Goal: Task Accomplishment & Management: Manage account settings

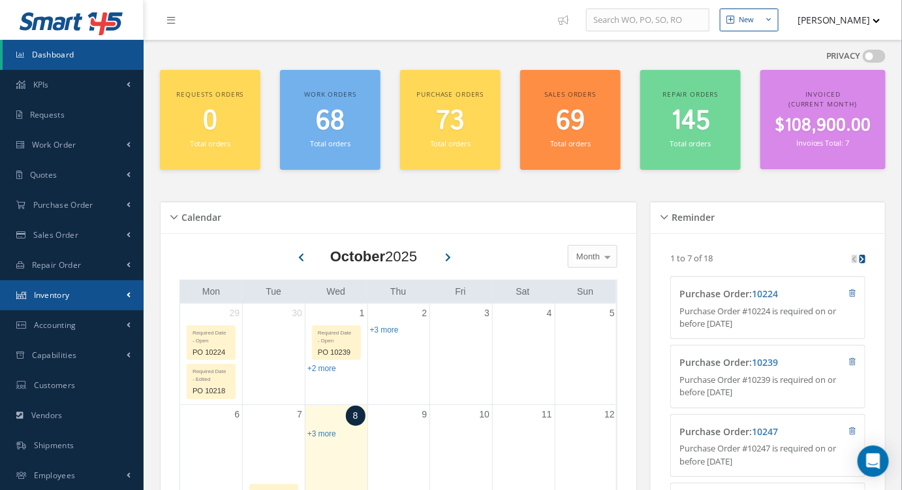
click at [74, 296] on link "Inventory" at bounding box center [72, 295] width 144 height 30
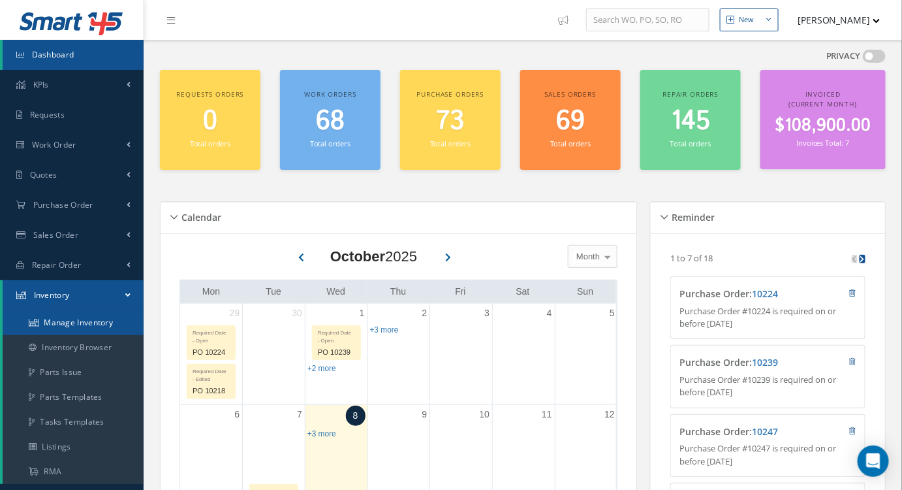
click at [87, 321] on link "Manage Inventory" at bounding box center [73, 322] width 141 height 25
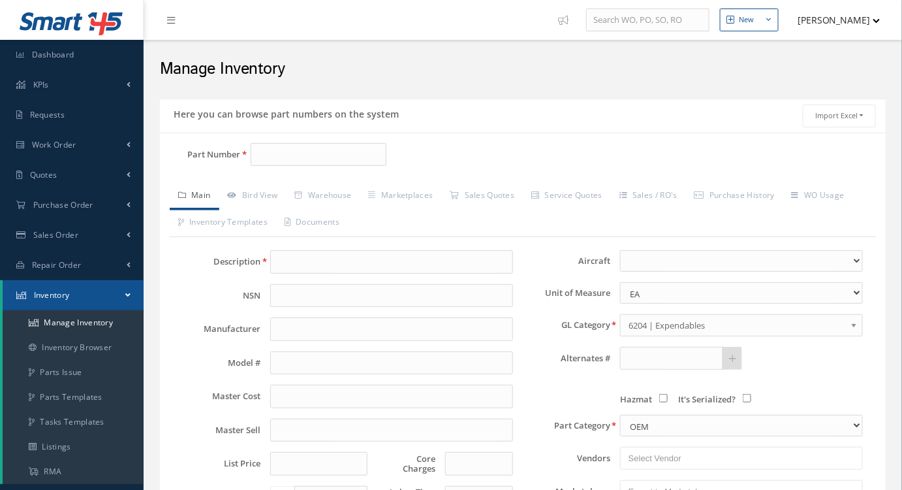
type input "[PHONE_NUMBER]"
drag, startPoint x: 340, startPoint y: 261, endPoint x: 221, endPoint y: 268, distance: 119.7
click at [221, 268] on div "Description [PHONE_NUMBER]" at bounding box center [348, 262] width 350 height 24
click at [261, 159] on input "Part Number" at bounding box center [319, 155] width 136 height 24
paste input "[PHONE_NUMBER]"
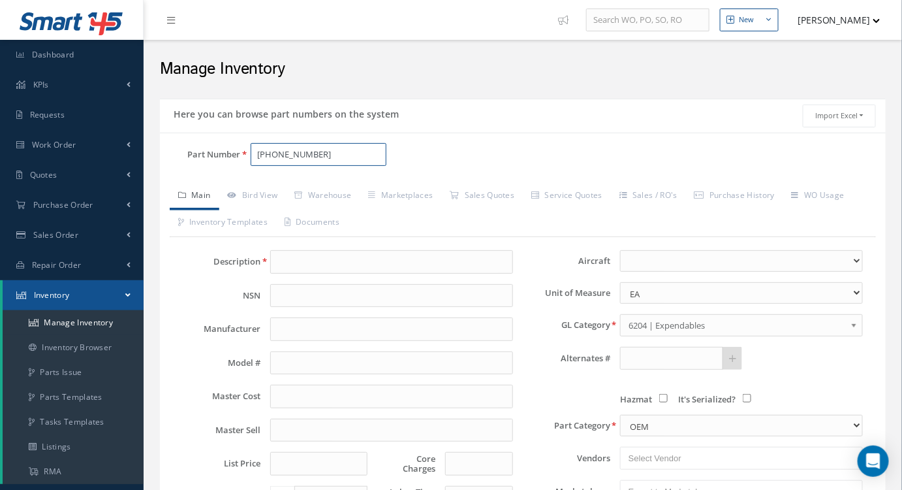
type input "[PHONE_NUMBER]"
type input "RIGHT FAN COWL ASSY."
type input "AIRBUS"
type input "15192.77"
type input "0.00"
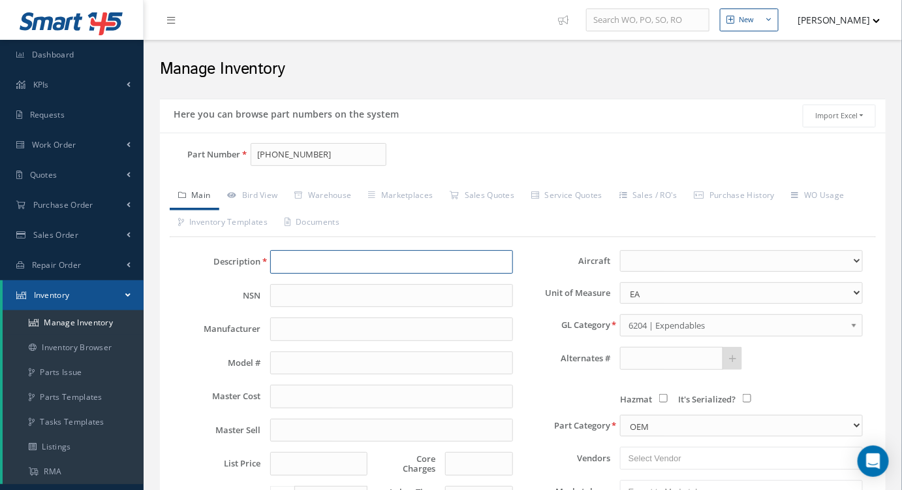
type input "0.00"
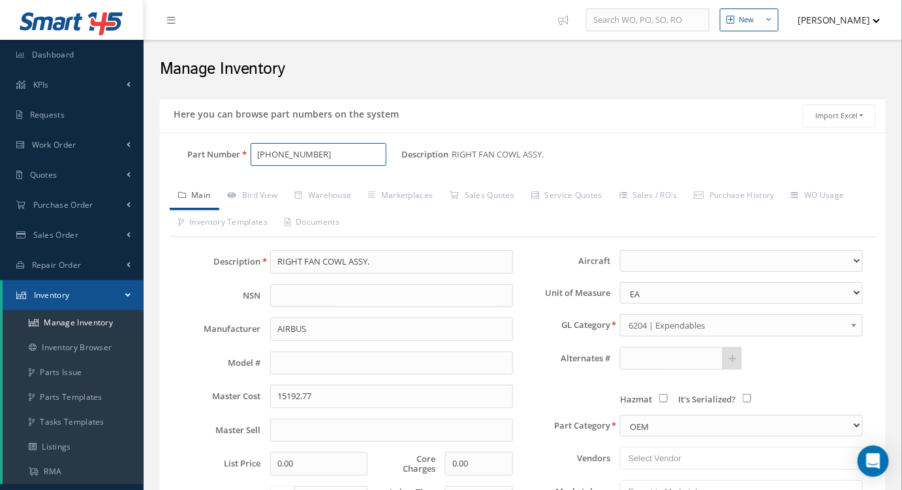
click at [289, 150] on input "[PHONE_NUMBER]" at bounding box center [319, 155] width 136 height 24
click at [310, 193] on link "Warehouse" at bounding box center [324, 196] width 74 height 27
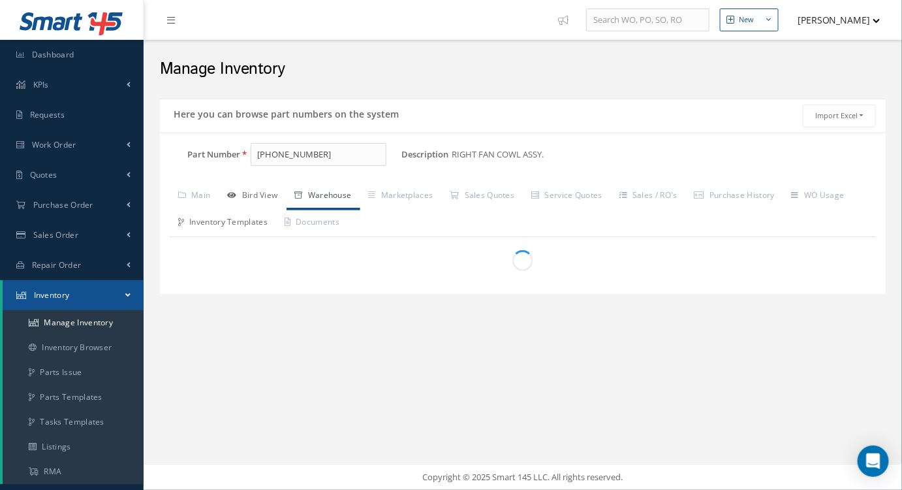
drag, startPoint x: 276, startPoint y: 210, endPoint x: 271, endPoint y: 200, distance: 10.8
click at [274, 210] on link "Inventory Templates" at bounding box center [223, 223] width 106 height 27
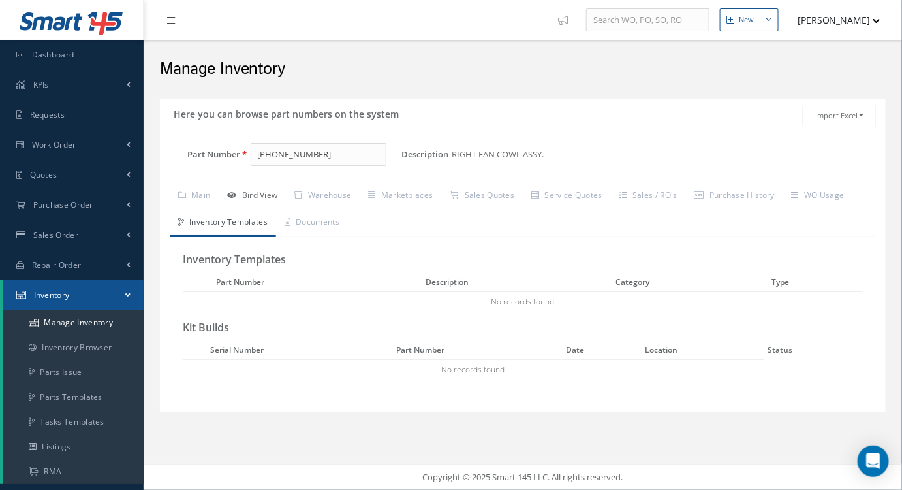
click at [271, 200] on link "Bird View" at bounding box center [252, 196] width 67 height 27
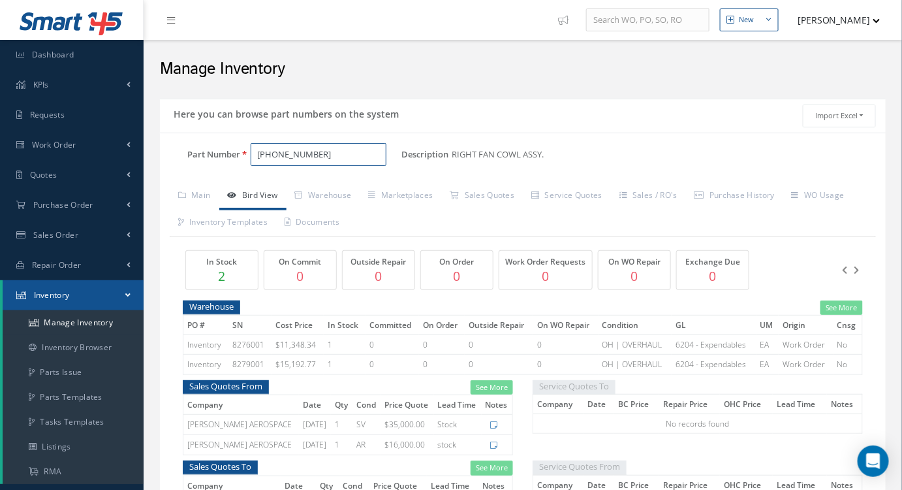
drag, startPoint x: 300, startPoint y: 153, endPoint x: 338, endPoint y: 155, distance: 37.3
click at [338, 155] on input "[PHONE_NUMBER]" at bounding box center [319, 155] width 136 height 24
type input "[PHONE_NUMBER]"
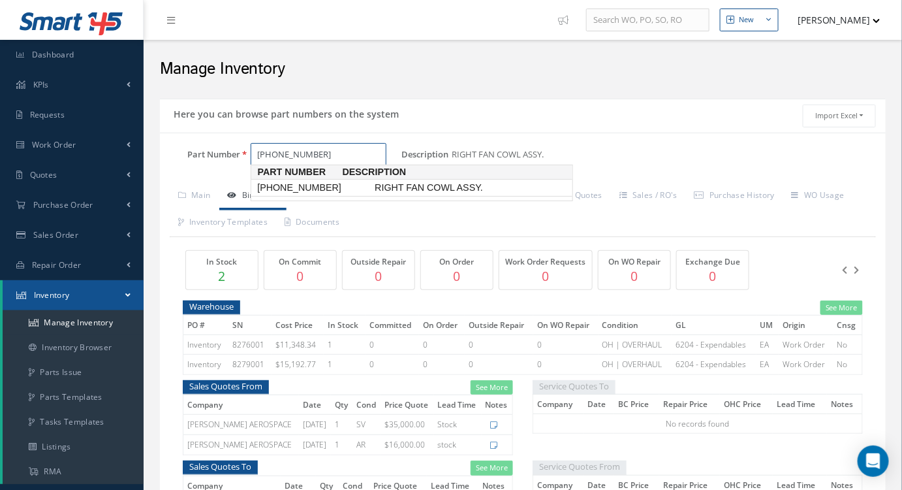
click at [372, 193] on span "RIGHT FAN COWL ASSY." at bounding box center [470, 188] width 196 height 14
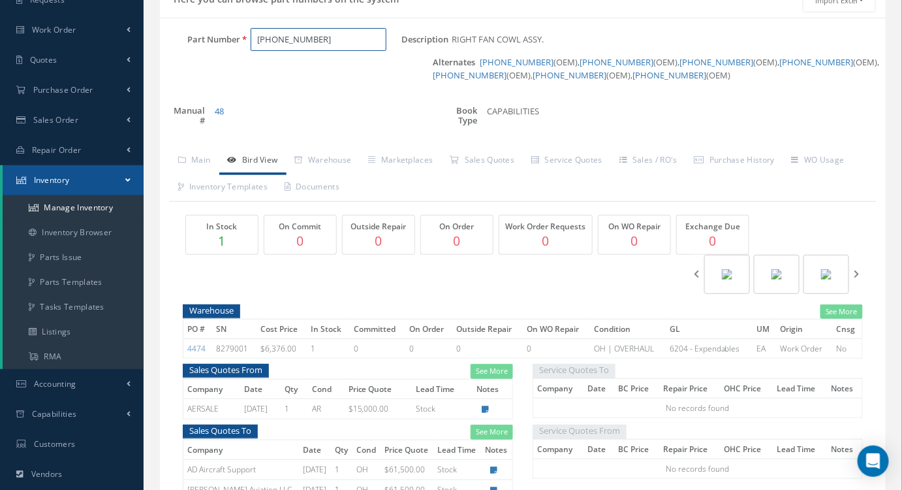
scroll to position [118, 0]
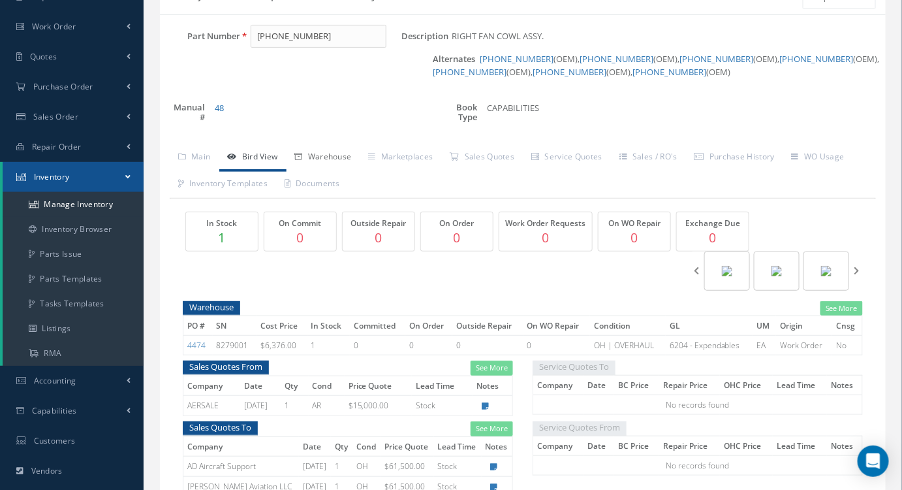
click at [353, 157] on link "Warehouse" at bounding box center [324, 157] width 74 height 27
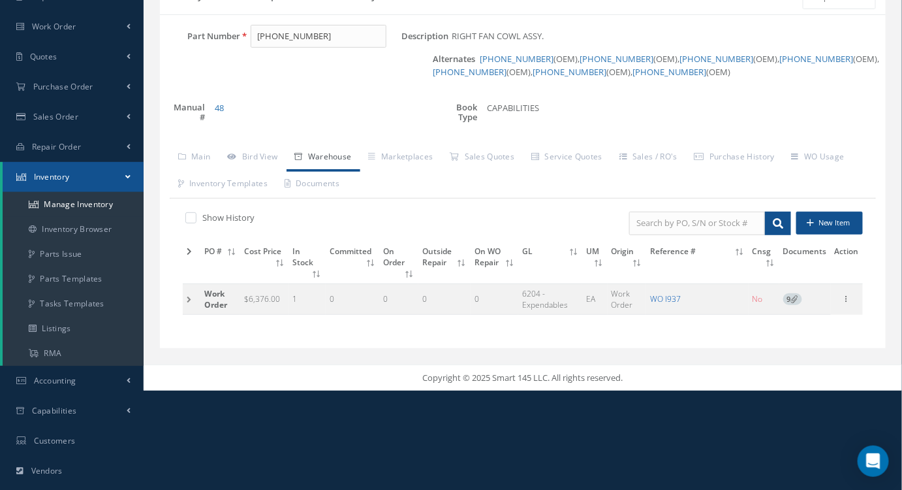
click at [656, 296] on link "WO I937" at bounding box center [665, 298] width 31 height 11
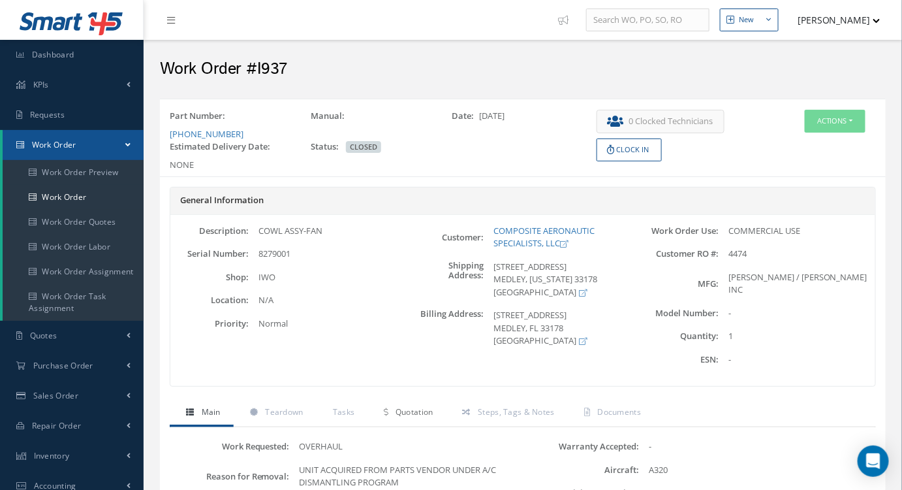
click at [398, 406] on span "Quotation" at bounding box center [415, 411] width 38 height 11
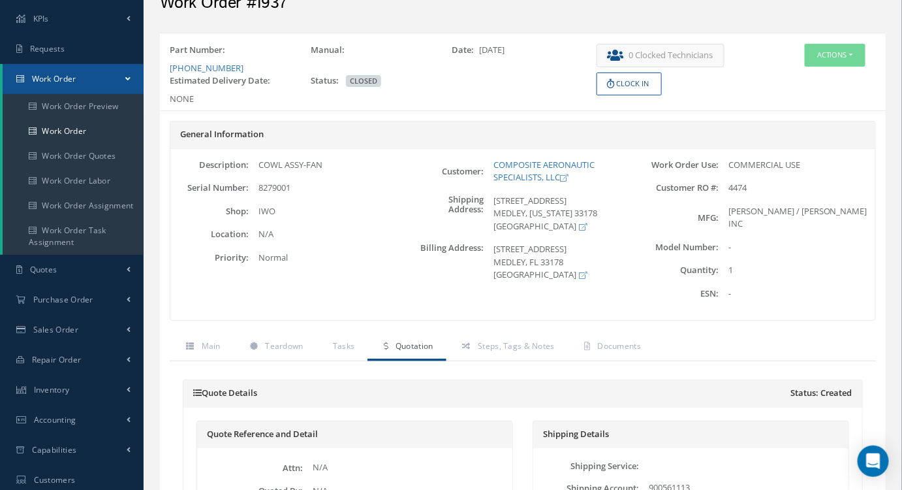
scroll to position [59, 0]
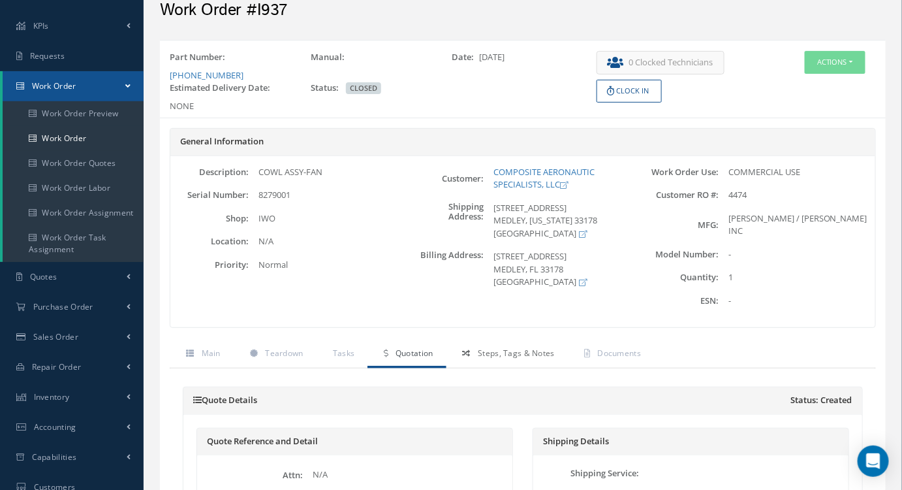
click at [510, 341] on link "Steps, Tags & Notes" at bounding box center [507, 354] width 121 height 27
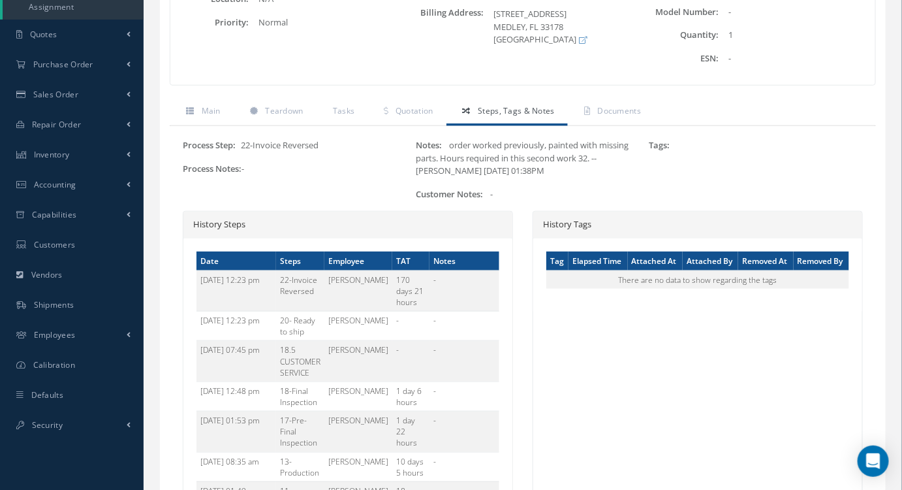
scroll to position [356, 0]
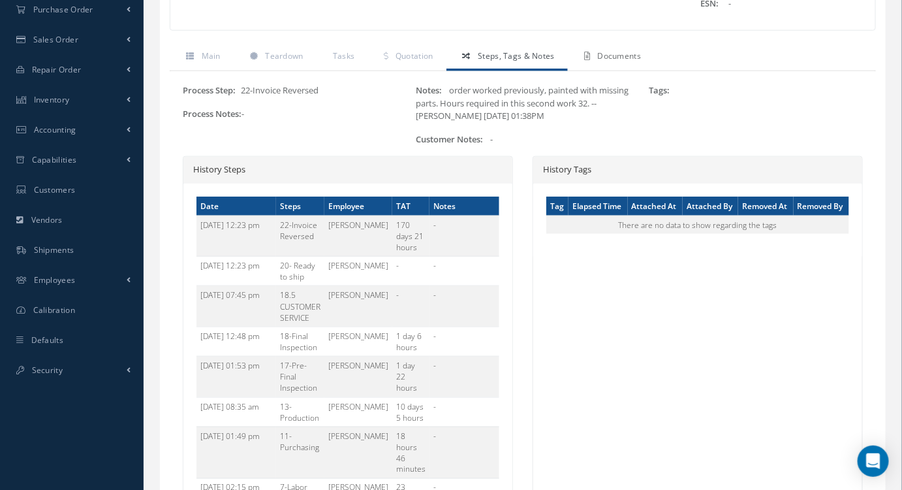
click at [618, 50] on span "Documents" at bounding box center [620, 55] width 44 height 11
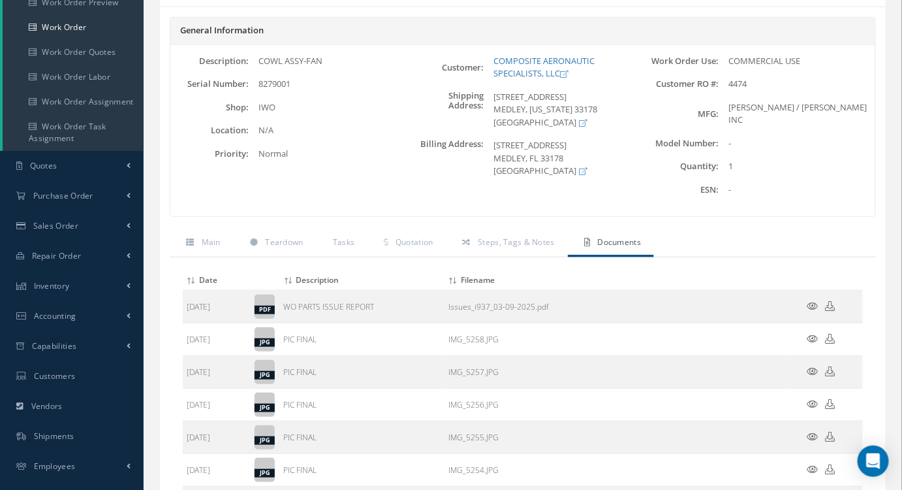
scroll to position [178, 0]
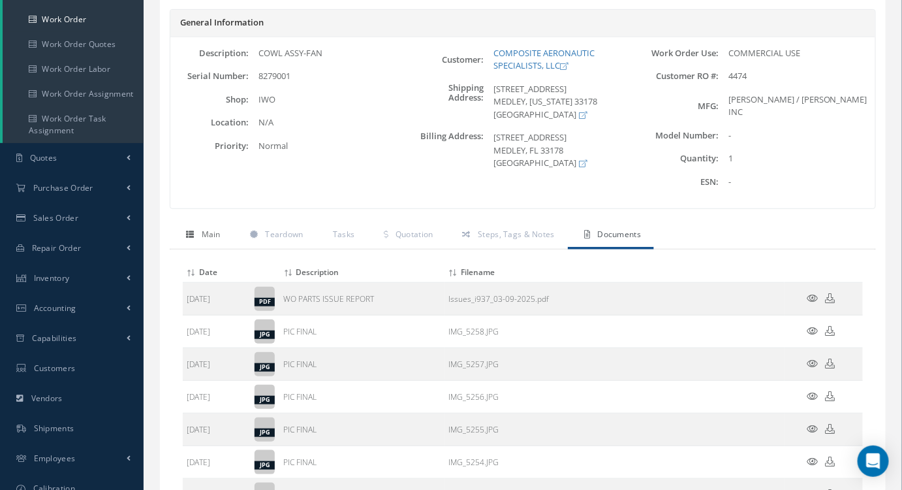
click at [215, 229] on span "Main" at bounding box center [211, 234] width 19 height 11
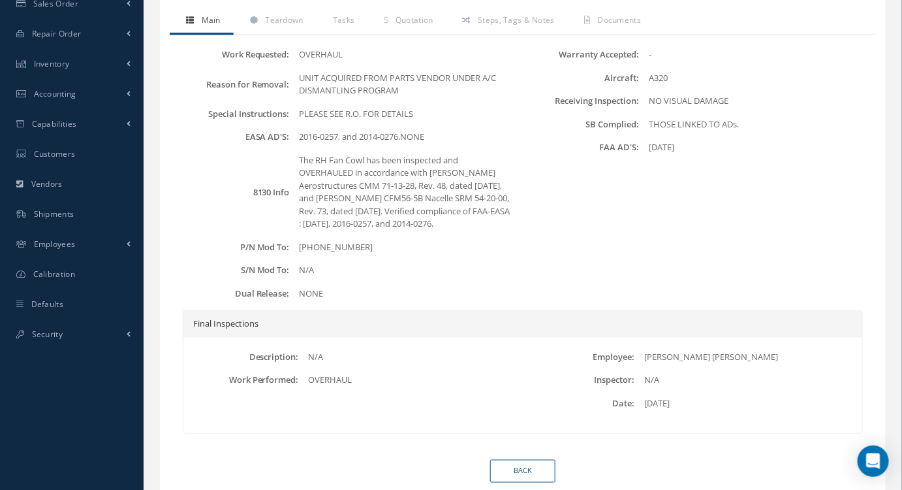
scroll to position [411, 0]
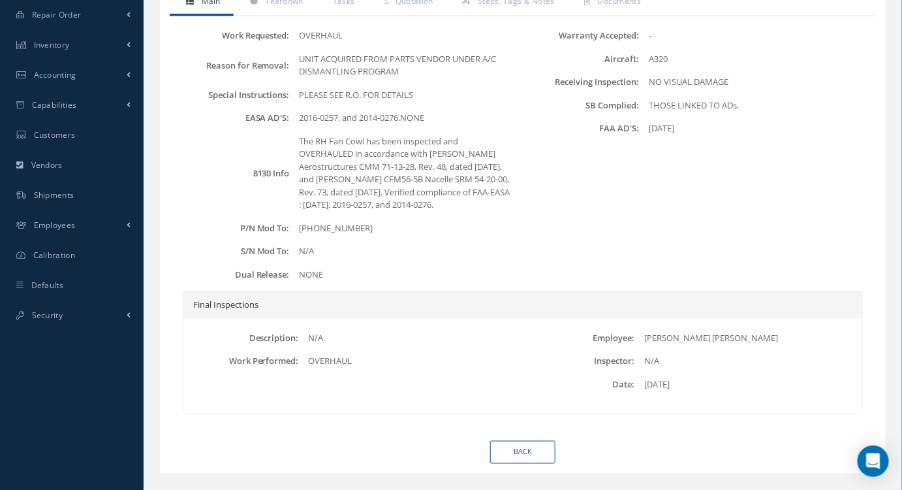
drag, startPoint x: 364, startPoint y: 209, endPoint x: 294, endPoint y: 204, distance: 70.1
click at [294, 222] on div "[PHONE_NUMBER]" at bounding box center [406, 228] width 233 height 13
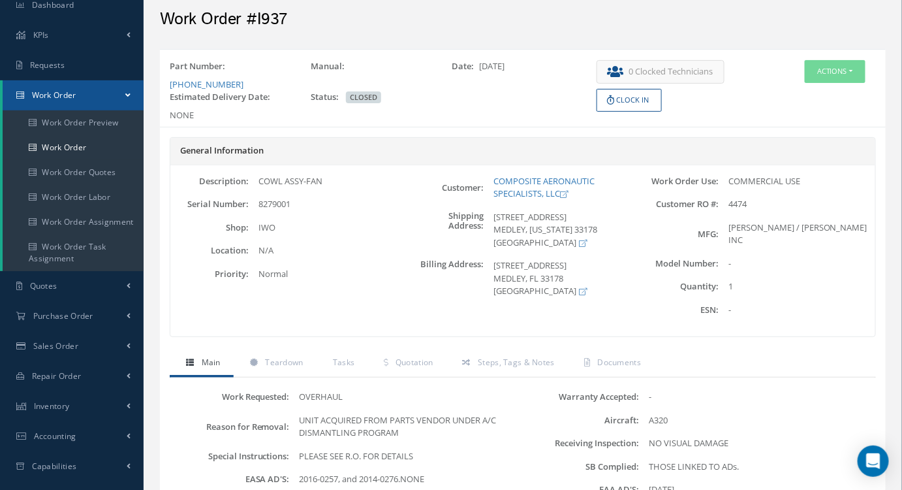
scroll to position [0, 0]
